Goal: Check status: Check status

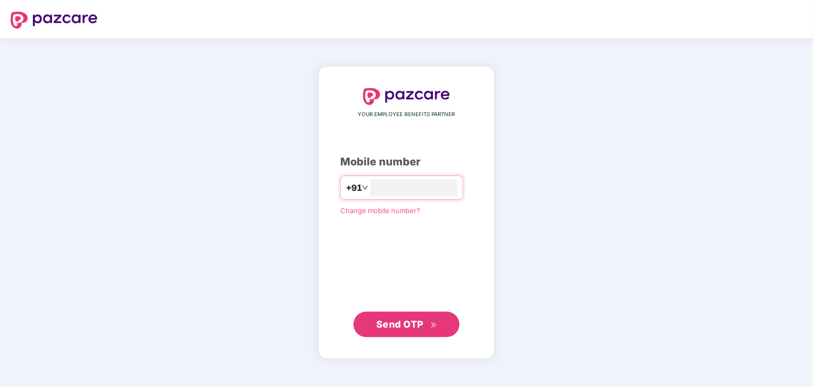
type input "**********"
click at [407, 327] on span "Send OTP" at bounding box center [399, 323] width 47 height 11
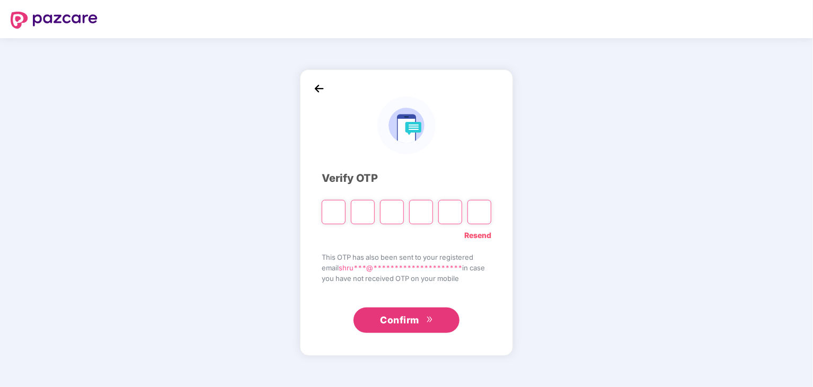
type input "*"
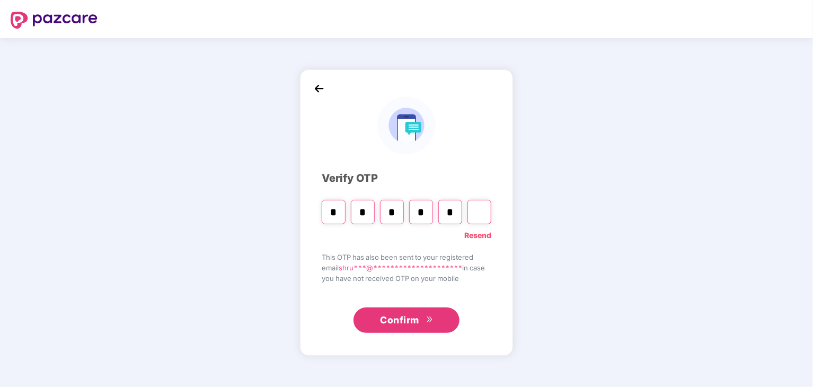
type input "*"
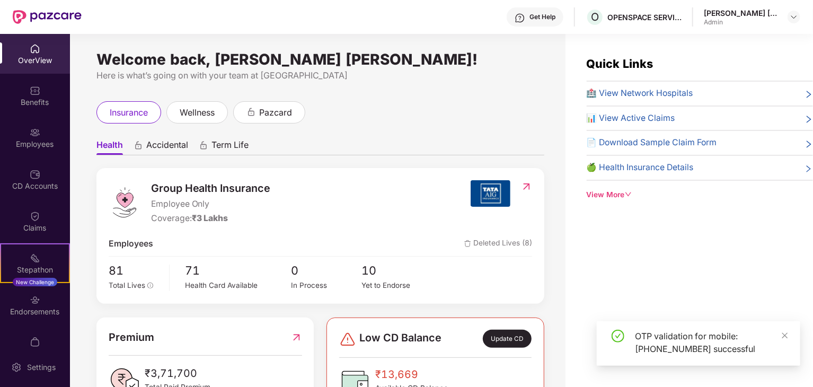
scroll to position [106, 0]
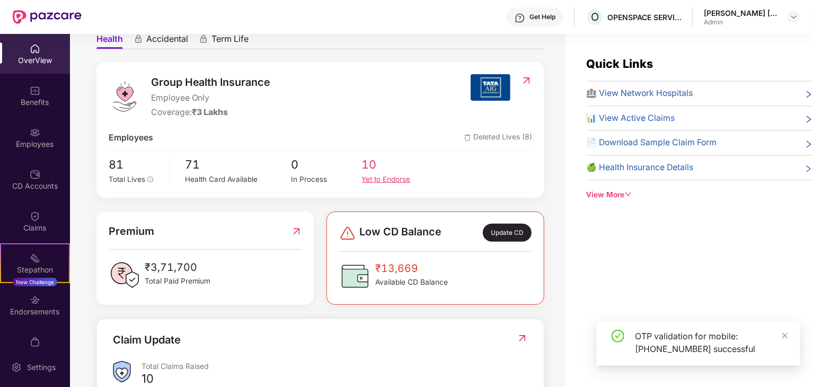
click at [370, 170] on span "10" at bounding box center [397, 165] width 70 height 18
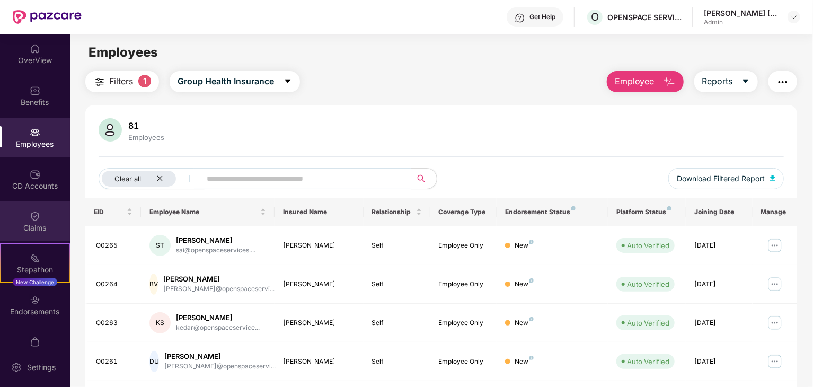
click at [23, 215] on div "Claims" at bounding box center [35, 221] width 70 height 40
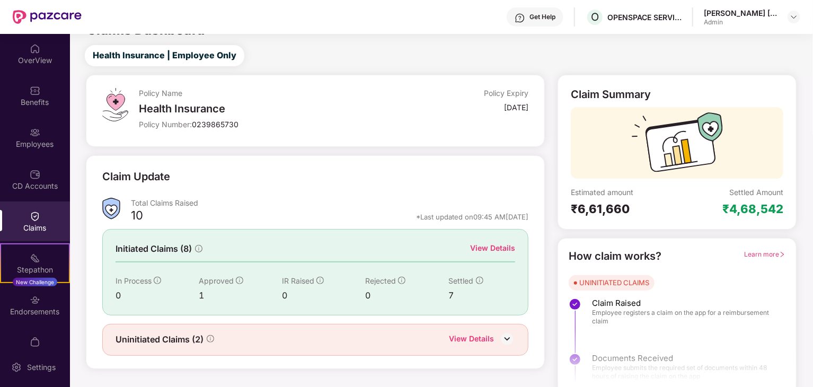
scroll to position [28, 0]
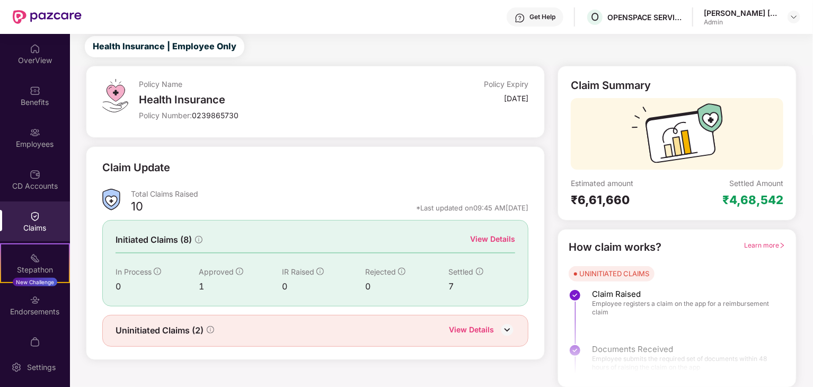
click at [490, 234] on div "View Details" at bounding box center [492, 239] width 45 height 12
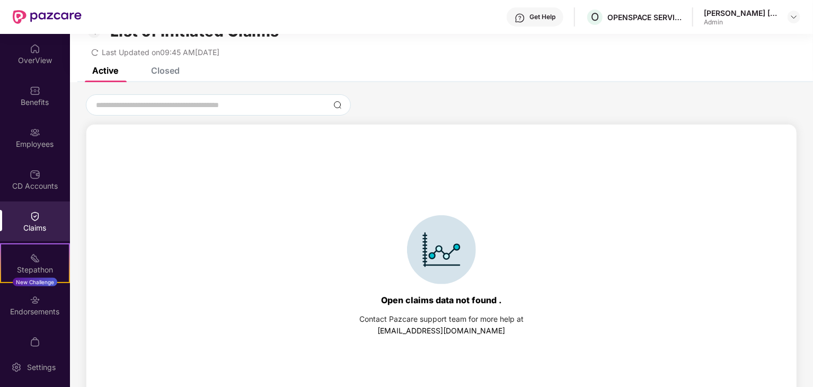
click at [172, 70] on div "Closed" at bounding box center [165, 70] width 29 height 11
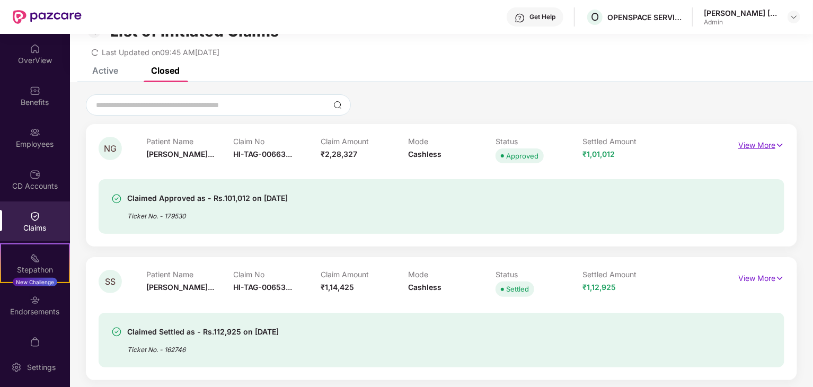
click at [753, 138] on p "View More" at bounding box center [761, 144] width 46 height 14
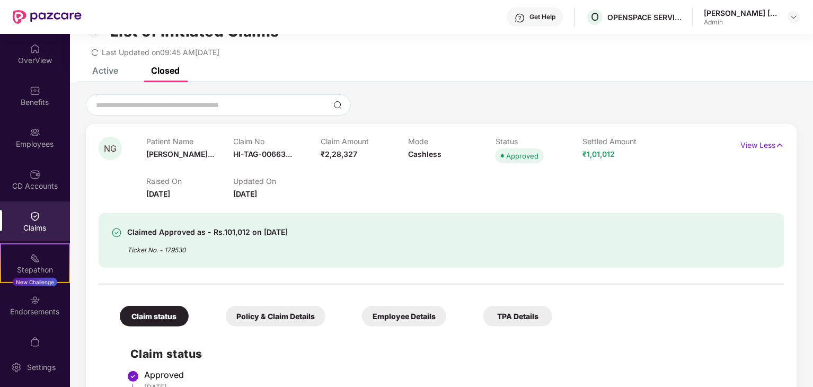
scroll to position [81, 0]
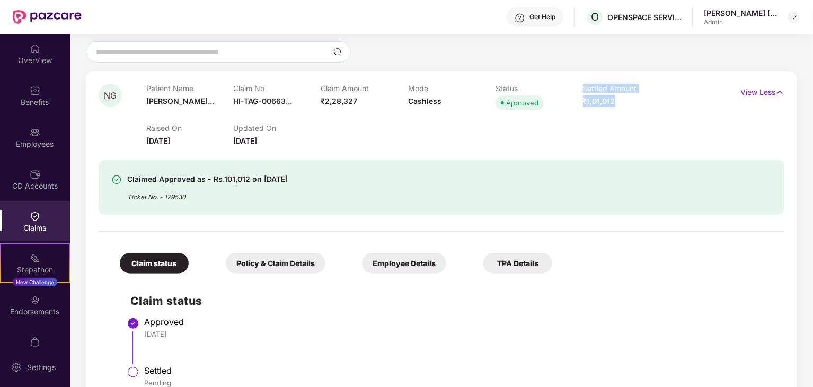
drag, startPoint x: 634, startPoint y: 105, endPoint x: 576, endPoint y: 102, distance: 57.3
click at [576, 102] on div "Patient Name [PERSON_NAME]... Claim No HI-TAG-00663... Claim Amount ₹2,28,327 M…" at bounding box center [407, 98] width 523 height 29
click at [629, 352] on li "Approved [DATE]" at bounding box center [451, 344] width 643 height 49
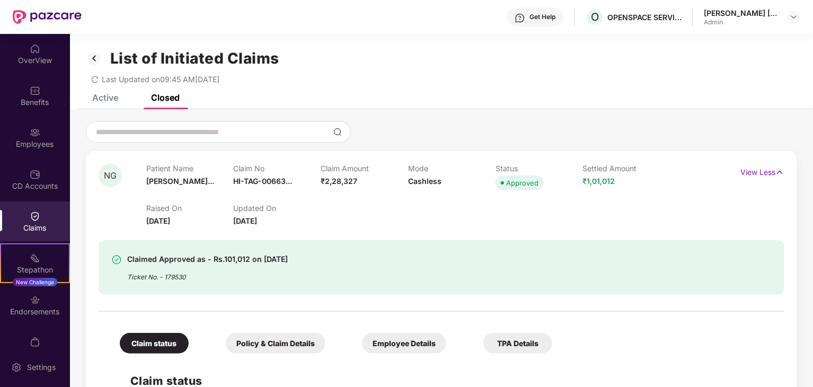
scroll to position [0, 0]
click at [790, 17] on img at bounding box center [793, 17] width 8 height 8
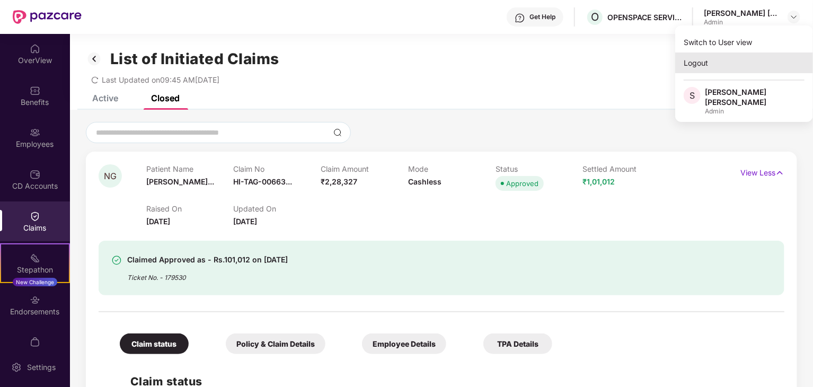
click at [704, 60] on div "Logout" at bounding box center [744, 62] width 138 height 21
